Goal: Find specific page/section: Find specific page/section

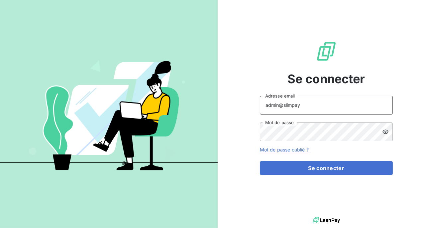
click at [317, 108] on input "admin@slimpay" at bounding box center [326, 105] width 133 height 19
type input "admin@actasas"
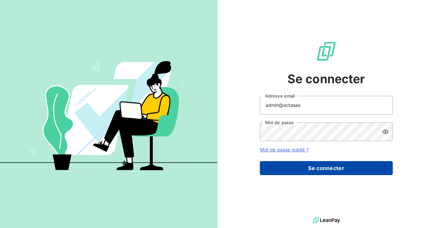
click at [309, 172] on button "Se connecter" at bounding box center [326, 168] width 133 height 14
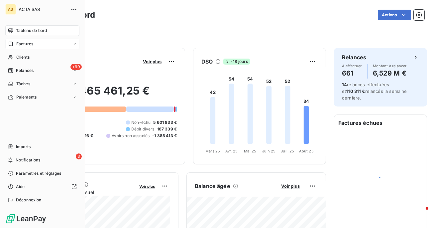
click at [20, 48] on div "Factures" at bounding box center [42, 44] width 74 height 11
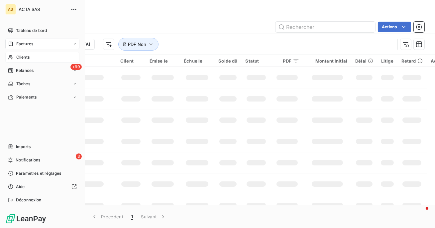
click at [24, 53] on div "Clients" at bounding box center [42, 57] width 74 height 11
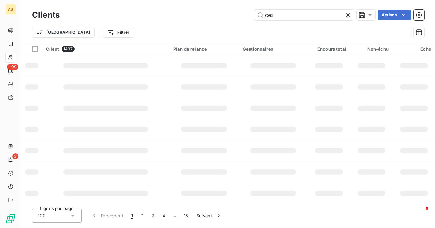
type input "cexp"
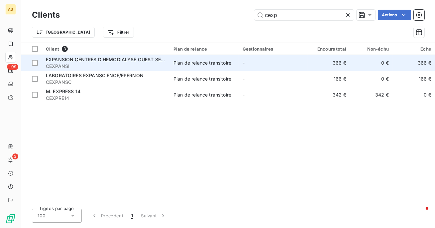
click at [114, 62] on span "EXPANSION CENTRES D'HEMODIALYSE OUEST SERVICE TECHNIQUES" at bounding box center [126, 60] width 161 height 6
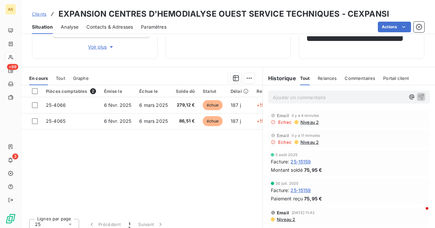
scroll to position [122, 0]
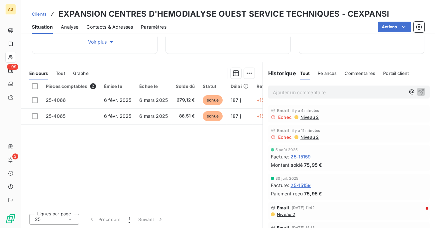
click at [290, 214] on span "Niveau 2" at bounding box center [285, 213] width 19 height 5
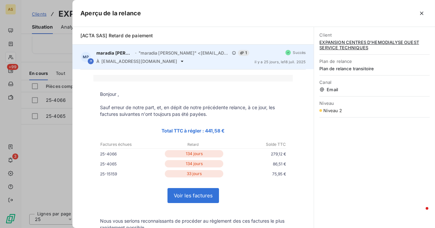
click at [180, 61] on icon at bounding box center [182, 61] width 5 height 5
click at [181, 61] on icon at bounding box center [182, 61] width 3 height 1
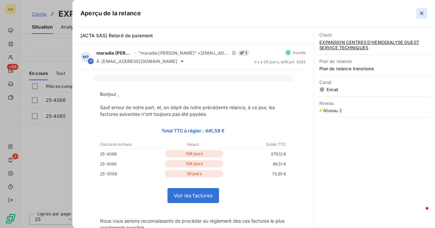
click at [422, 8] on button "button" at bounding box center [422, 13] width 11 height 11
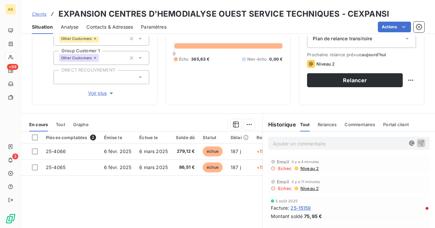
scroll to position [0, 0]
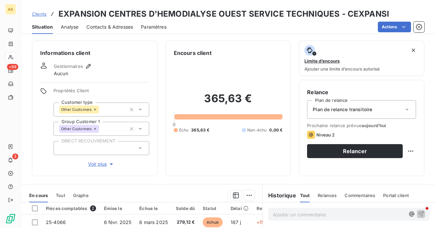
click at [122, 29] on span "Contacts & Adresses" at bounding box center [109, 27] width 47 height 7
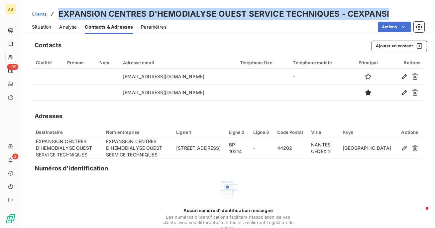
drag, startPoint x: 59, startPoint y: 13, endPoint x: 386, endPoint y: 13, distance: 327.4
click at [386, 13] on div "Clients EXPANSION CENTRES D'HEMODIALYSE OUEST SERVICE TECHNIQUES - CEXPANSI" at bounding box center [228, 14] width 414 height 12
copy h3 "EXPANSION CENTRES D'HEMODIALYSE OUEST SERVICE TECHNIQUES - CEXPANSI"
